Goal: Information Seeking & Learning: Understand process/instructions

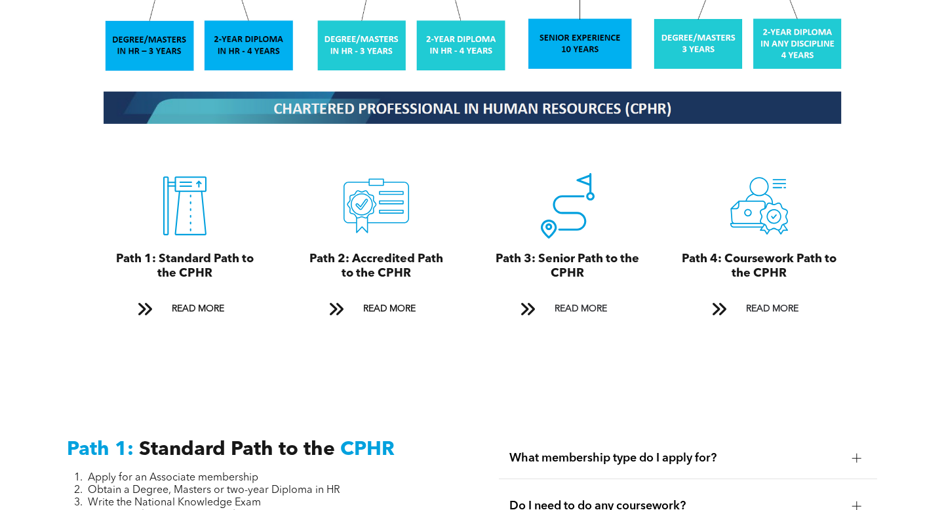
scroll to position [1392, 0]
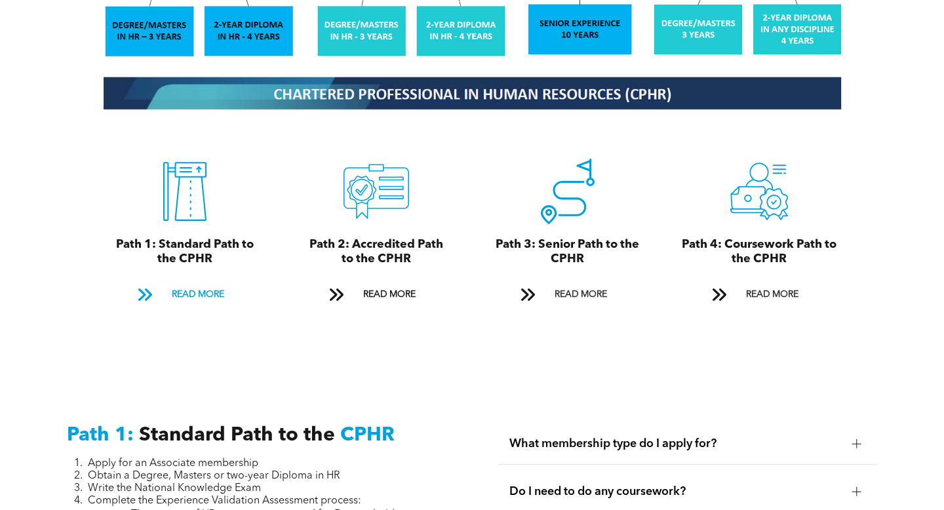
click at [193, 285] on span "READ MORE" at bounding box center [198, 295] width 62 height 24
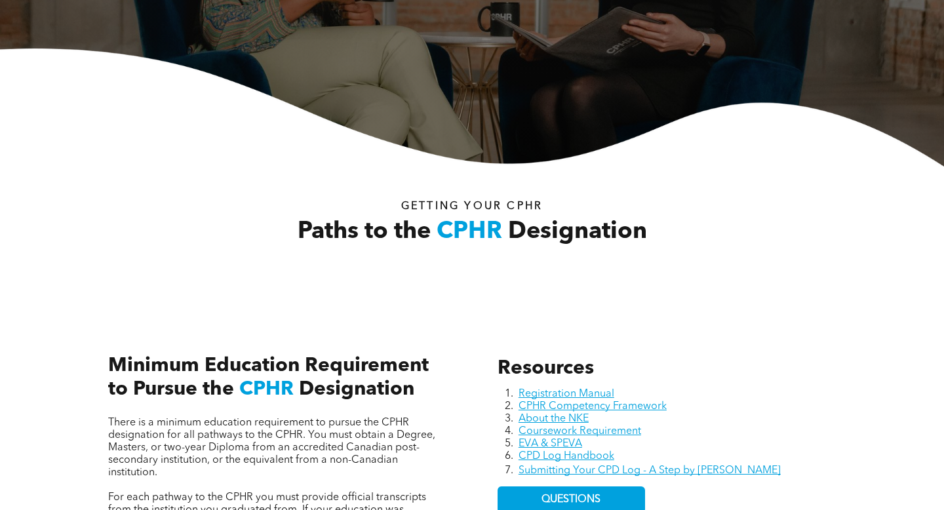
scroll to position [480, 0]
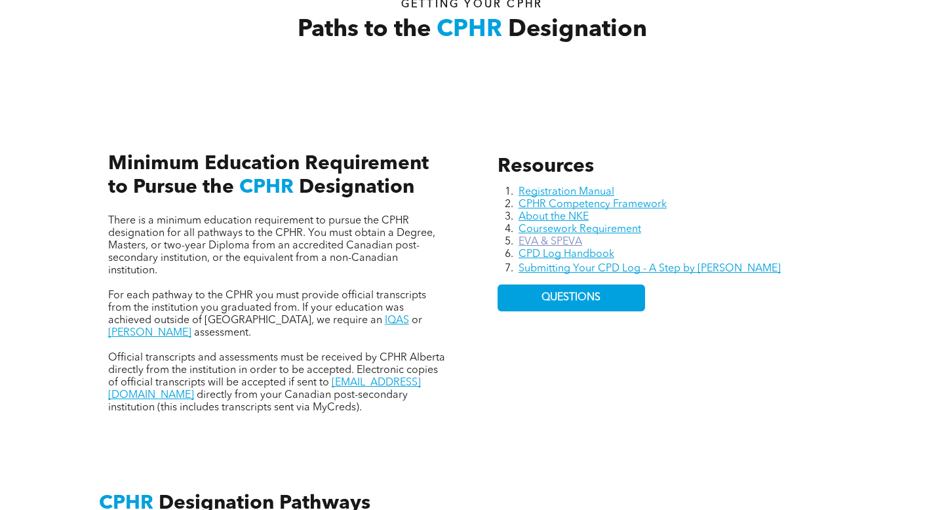
click at [559, 238] on link "EVA & SPEVA" at bounding box center [550, 242] width 64 height 10
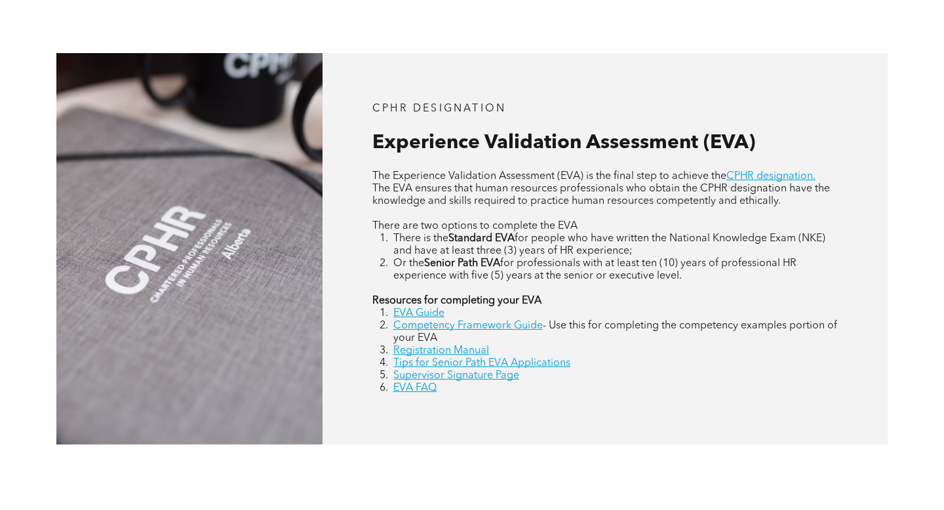
scroll to position [546, 0]
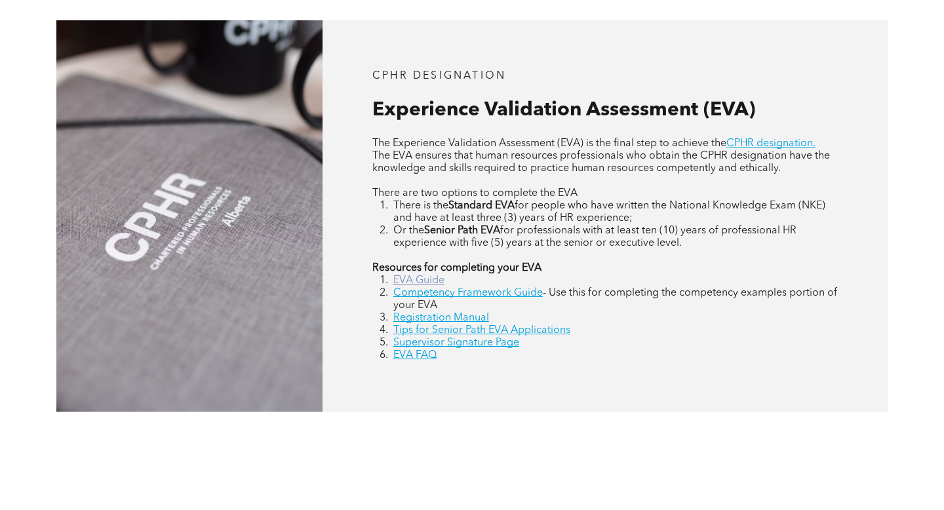
click at [410, 279] on link "EVA Guide" at bounding box center [418, 280] width 51 height 10
click at [541, 294] on link "Competency Framework Guide" at bounding box center [467, 293] width 149 height 10
click at [483, 317] on link "Registration Manual" at bounding box center [441, 318] width 96 height 10
click at [452, 340] on link "Supervisor Signature Page" at bounding box center [456, 343] width 126 height 10
